Goal: Task Accomplishment & Management: Manage account settings

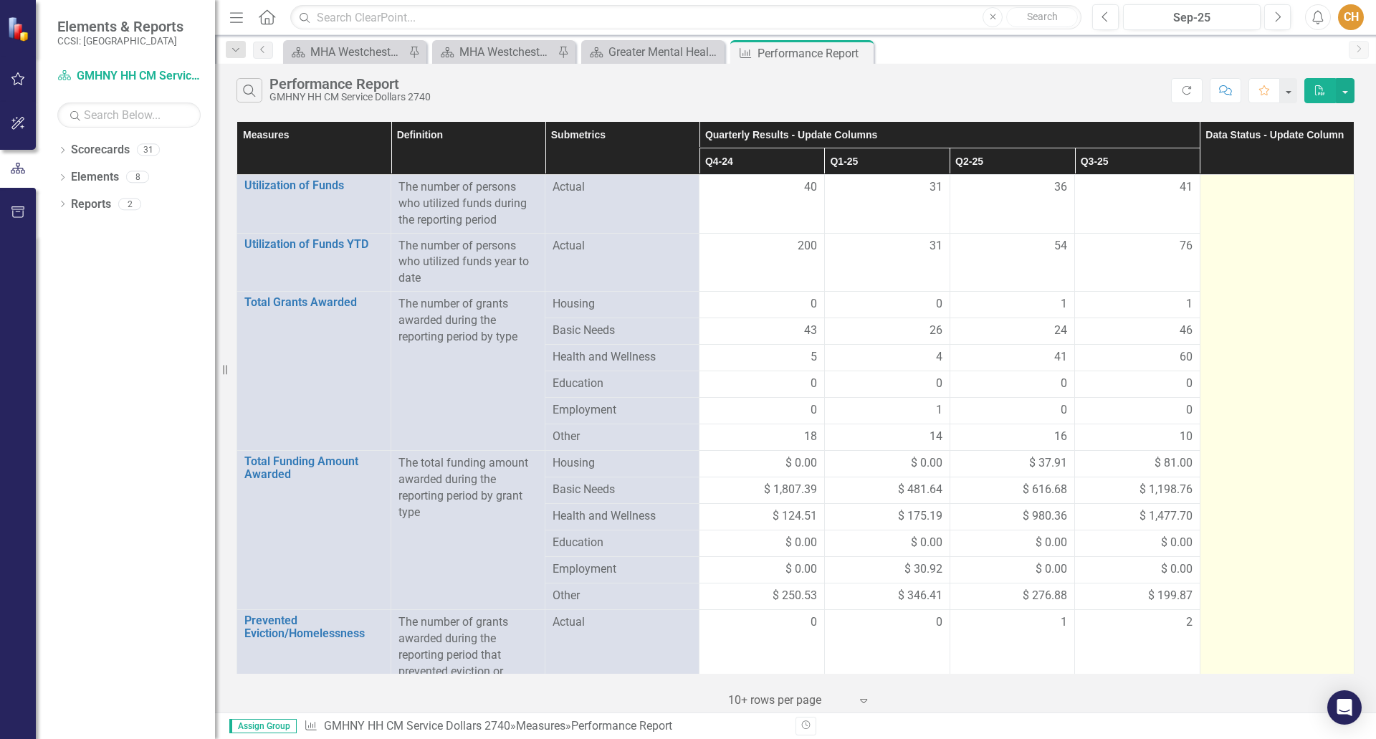
click at [1254, 193] on div at bounding box center [1277, 187] width 139 height 17
click at [1254, 191] on div at bounding box center [1277, 187] width 139 height 17
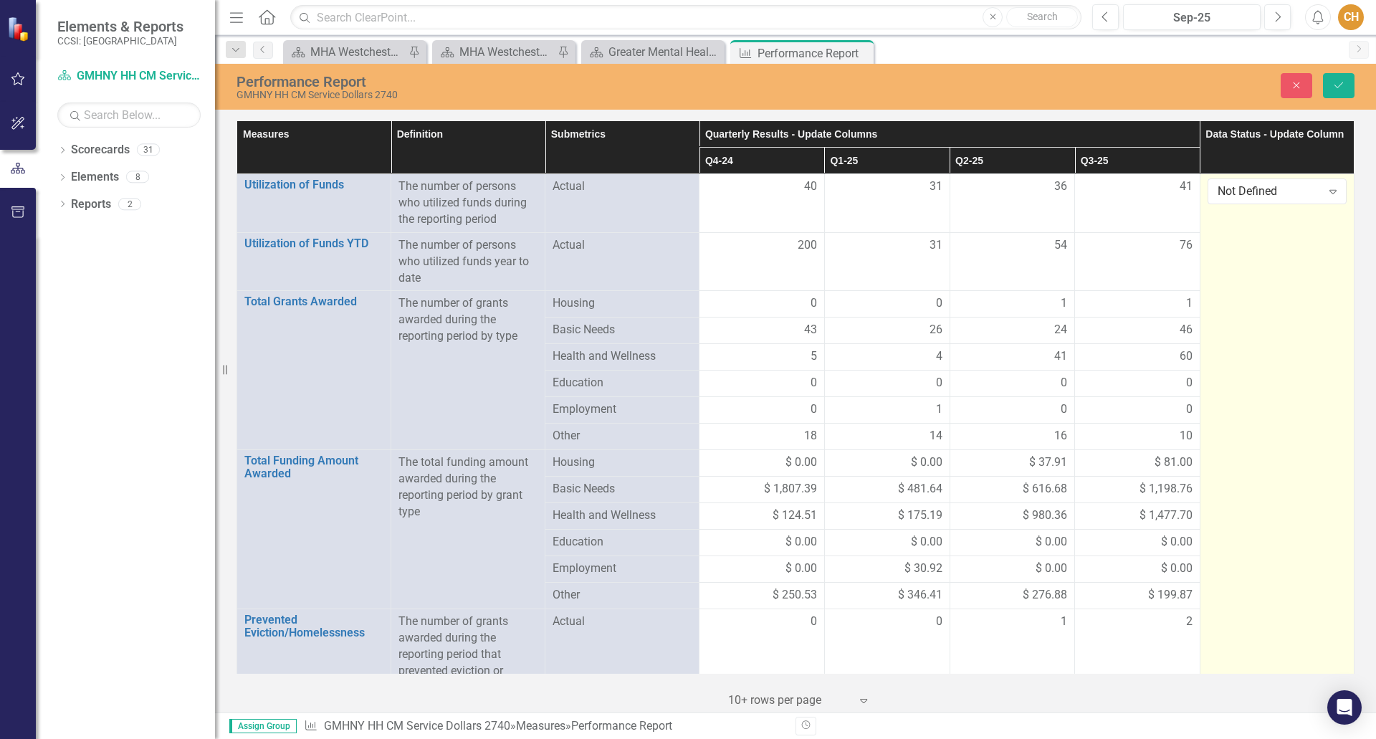
click at [1254, 191] on div "Not Defined" at bounding box center [1270, 191] width 104 height 16
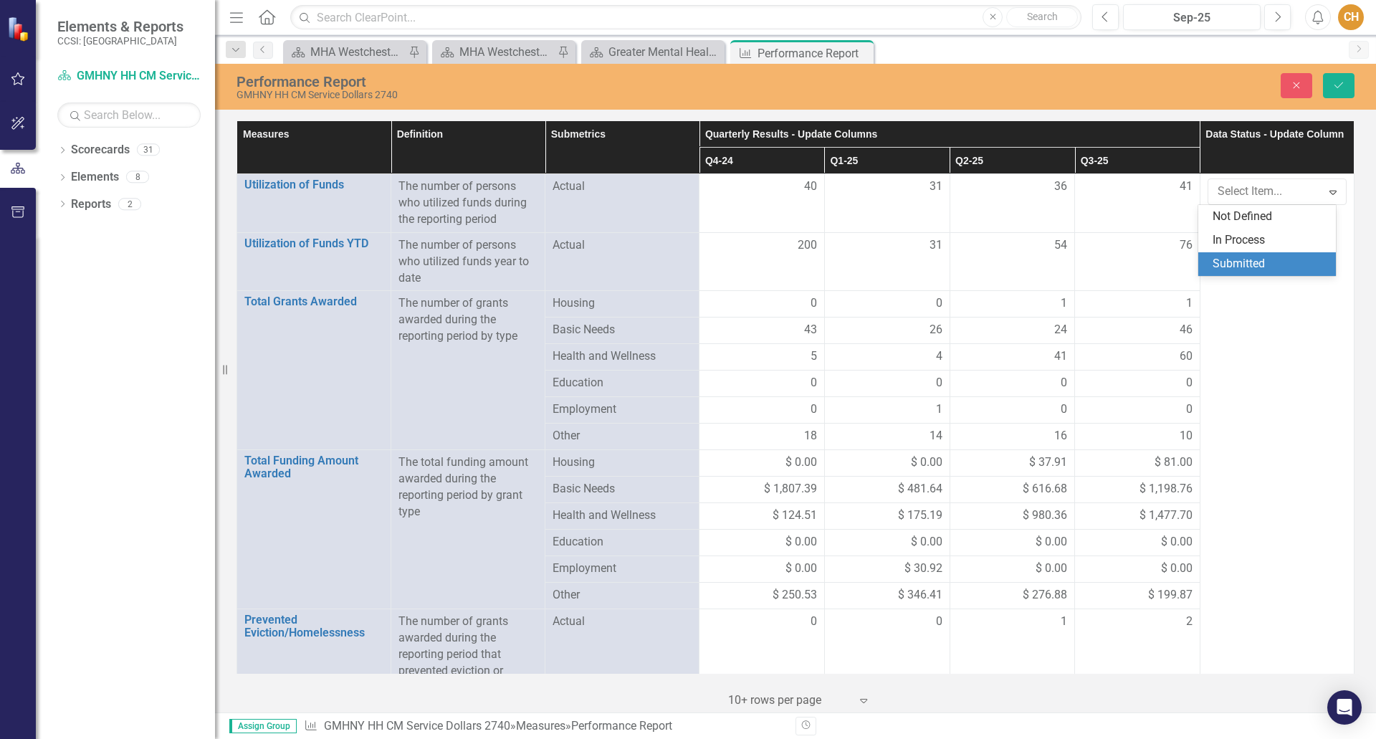
click at [1249, 267] on div "Submitted" at bounding box center [1270, 264] width 115 height 16
click at [1337, 83] on icon "Save" at bounding box center [1338, 85] width 13 height 10
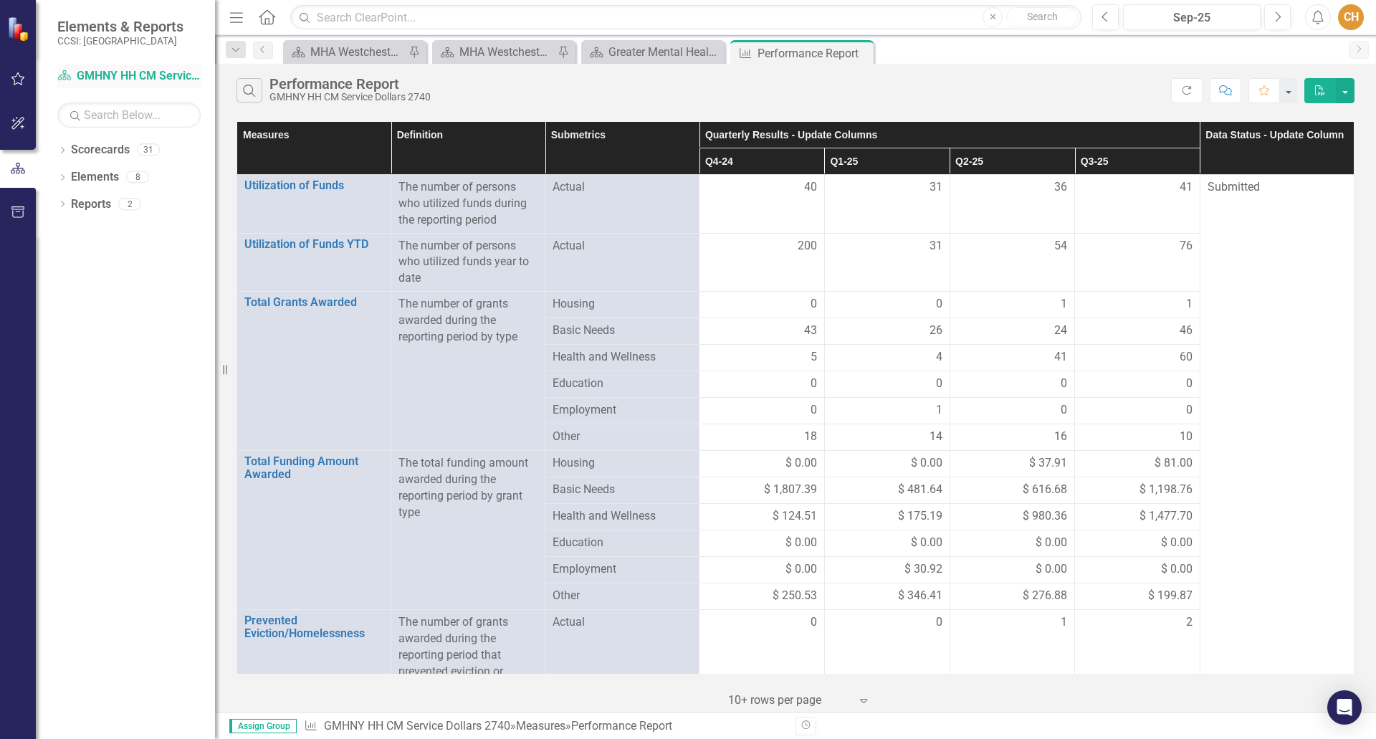
click at [148, 73] on link "Scorecard GMHNY HH CM Service Dollars 2740" at bounding box center [128, 76] width 143 height 16
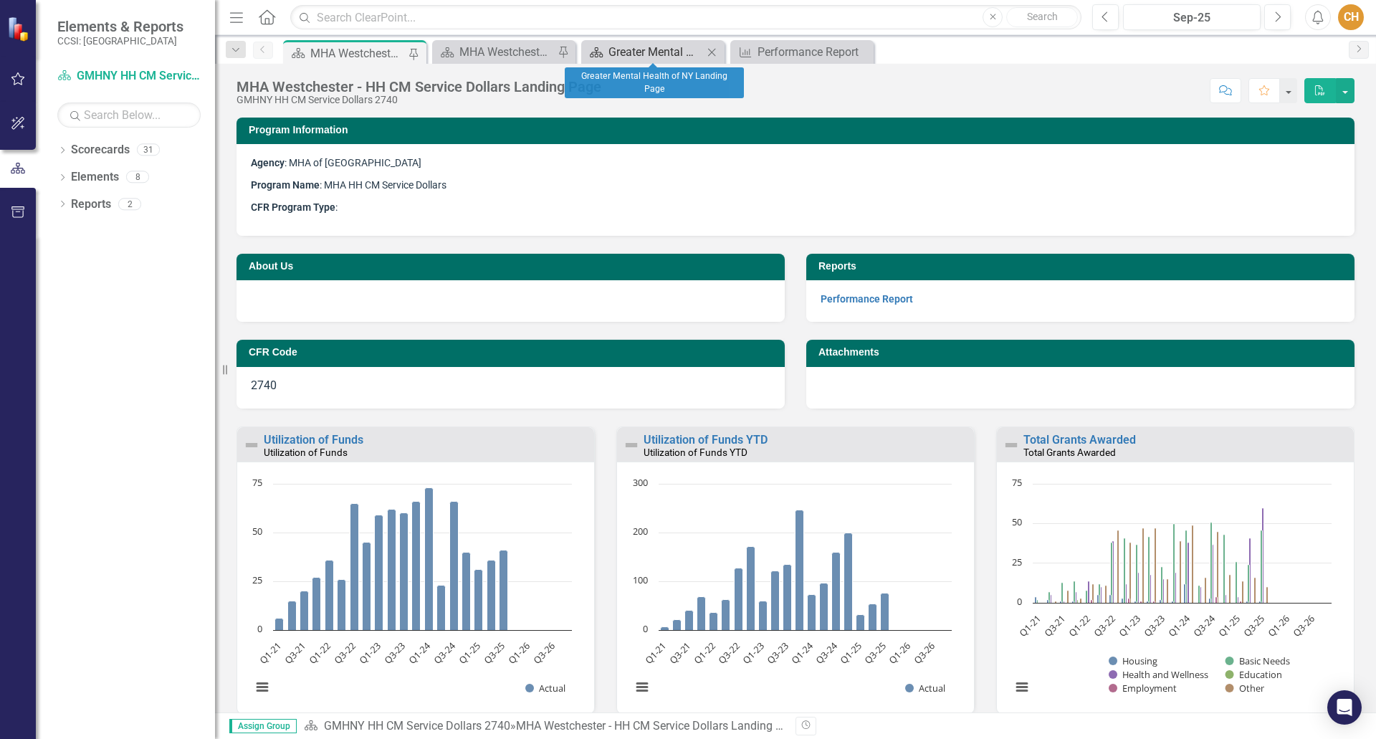
click at [629, 55] on div "Greater Mental Health of NY Landing Page" at bounding box center [655, 52] width 95 height 18
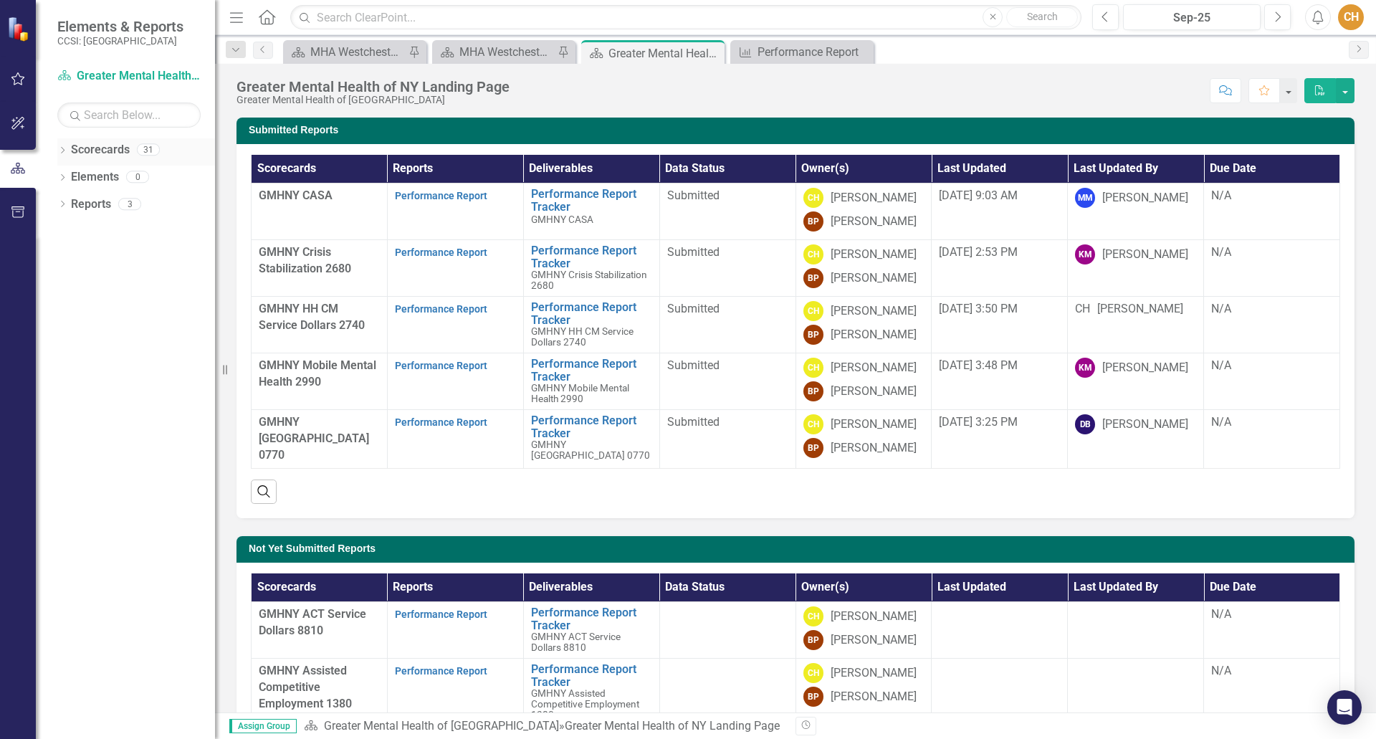
click at [75, 153] on link "Scorecards" at bounding box center [100, 150] width 59 height 16
click at [66, 152] on icon "Dropdown" at bounding box center [62, 152] width 10 height 8
